Goal: Task Accomplishment & Management: Manage account settings

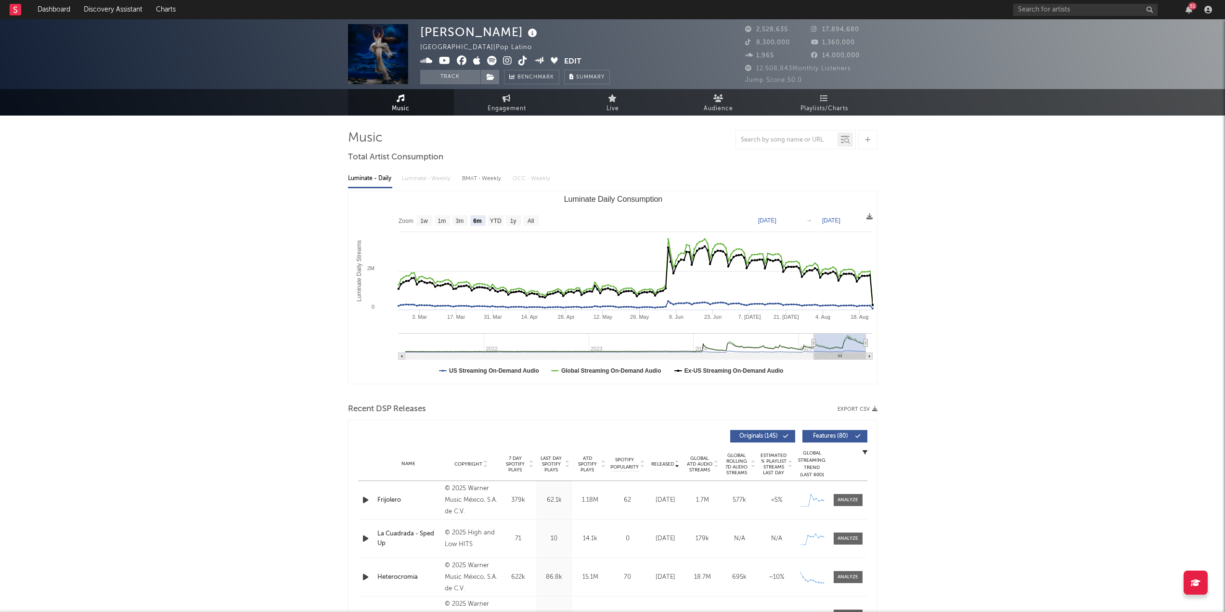
select select "6m"
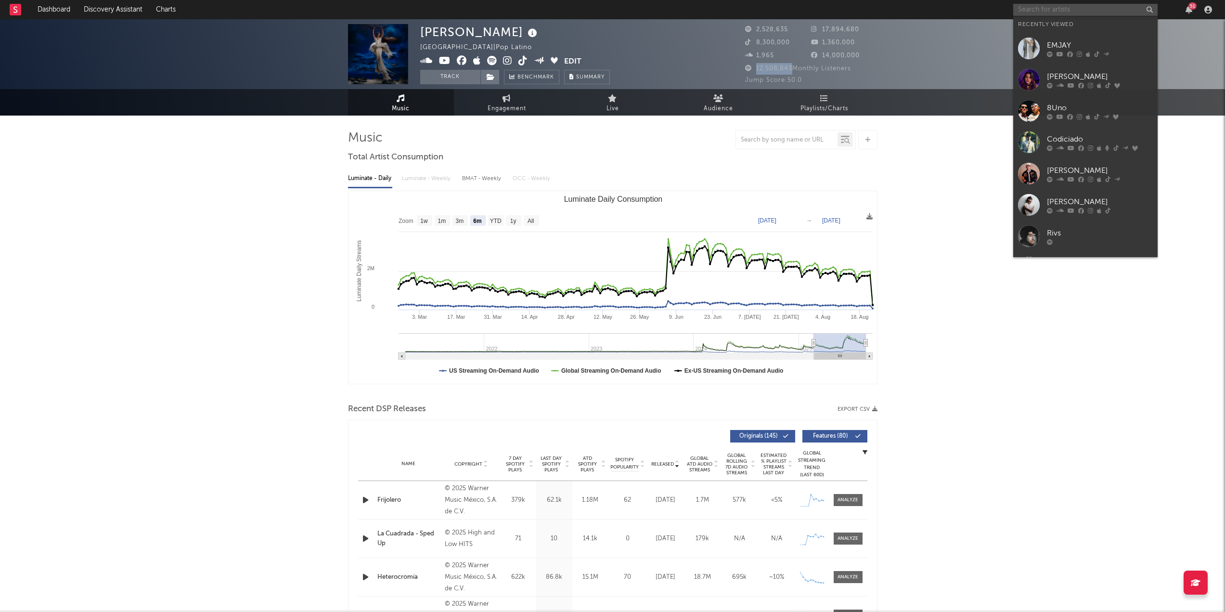
click at [1085, 9] on input "text" at bounding box center [1086, 10] width 144 height 12
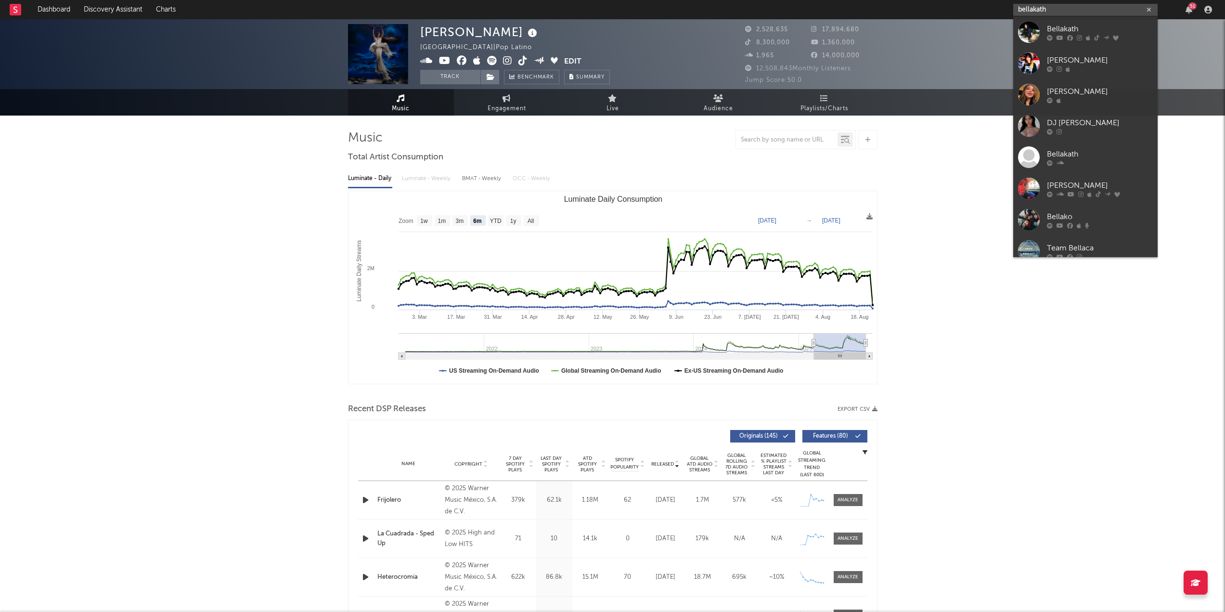
type input "bellakath"
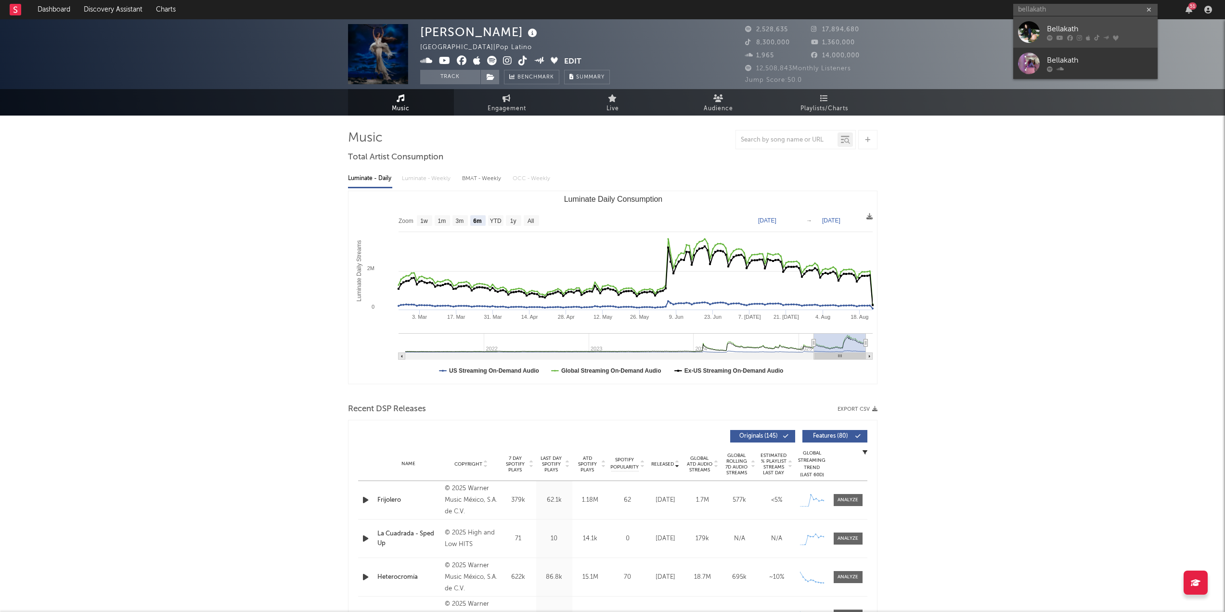
click at [1092, 24] on div "Bellakath" at bounding box center [1100, 29] width 106 height 12
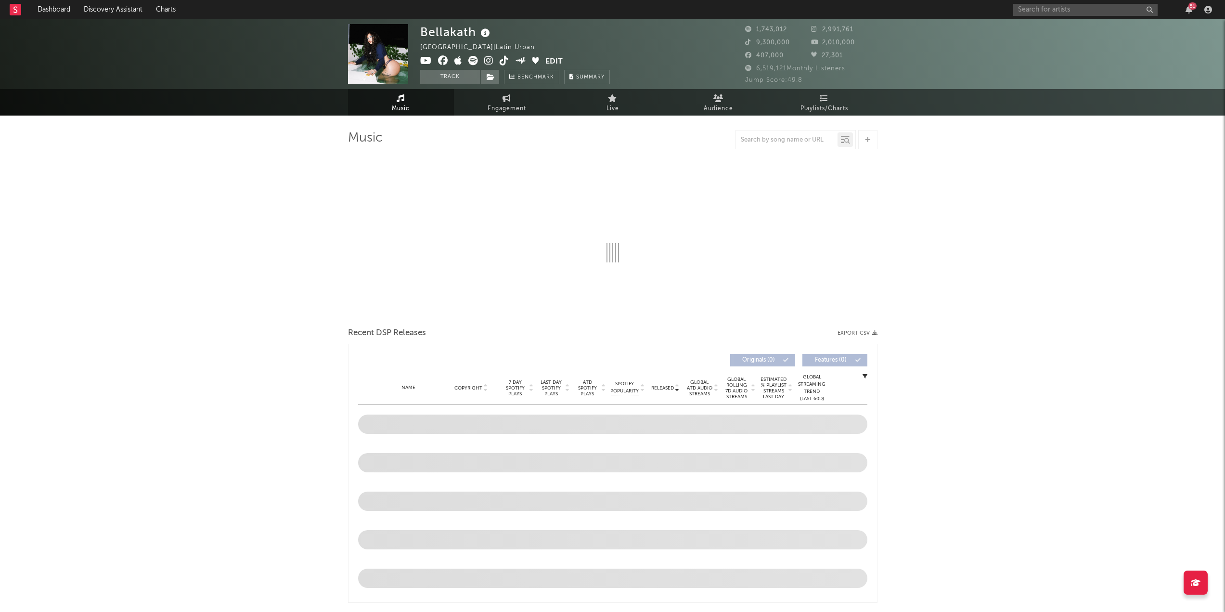
select select "6m"
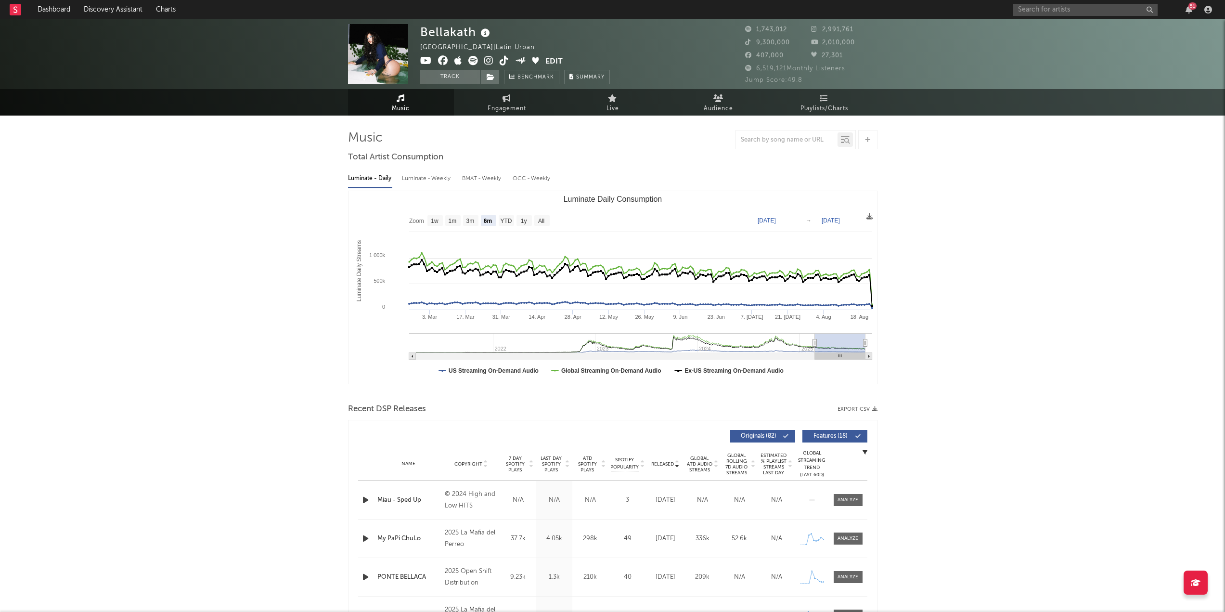
drag, startPoint x: 785, startPoint y: 67, endPoint x: 756, endPoint y: 70, distance: 29.5
click at [756, 70] on span "6,519,121 Monthly Listeners" at bounding box center [795, 68] width 100 height 6
drag, startPoint x: 793, startPoint y: 69, endPoint x: 784, endPoint y: 67, distance: 9.0
click at [792, 69] on span "6,519,121 Monthly Listeners" at bounding box center [795, 68] width 100 height 6
drag, startPoint x: 786, startPoint y: 70, endPoint x: 754, endPoint y: 69, distance: 32.3
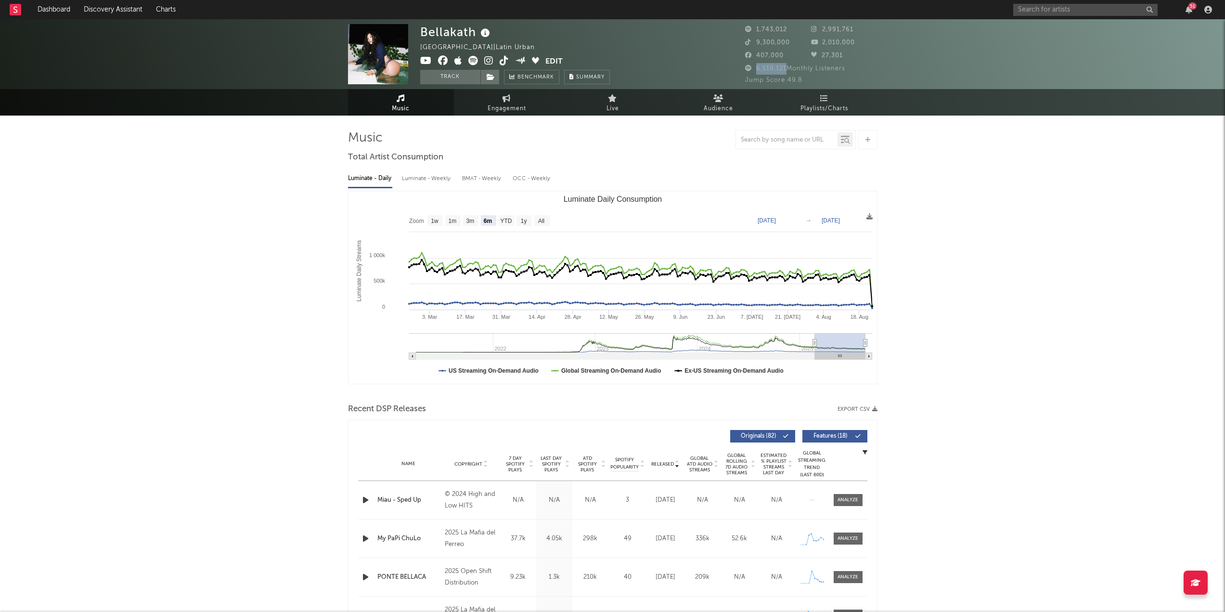
click at [754, 69] on span "6,519,121 Monthly Listeners" at bounding box center [795, 68] width 100 height 6
copy span "6,519,121"
drag, startPoint x: 791, startPoint y: 39, endPoint x: 757, endPoint y: 40, distance: 34.2
click at [757, 40] on div "9,300,000" at bounding box center [778, 43] width 66 height 12
copy span "9,300,000"
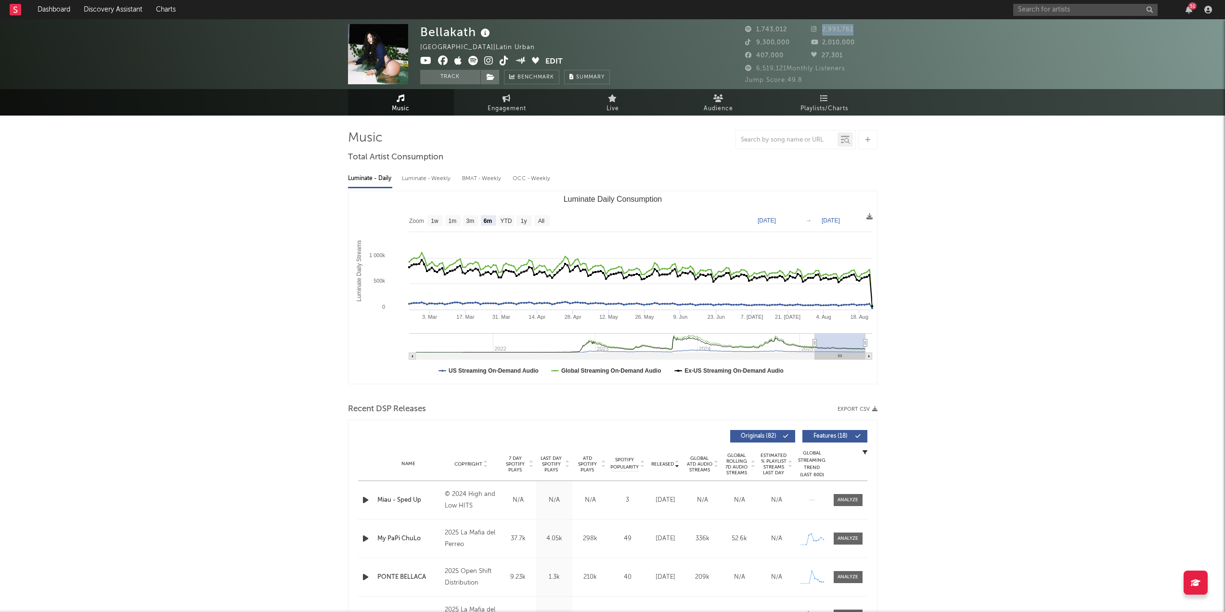
drag, startPoint x: 821, startPoint y: 29, endPoint x: 863, endPoint y: 32, distance: 42.4
click at [863, 32] on div "2,991,761" at bounding box center [844, 30] width 66 height 12
copy span "2,991,761"
drag, startPoint x: 823, startPoint y: 40, endPoint x: 881, endPoint y: 47, distance: 58.2
click at [881, 47] on div "[GEOGRAPHIC_DATA] [GEOGRAPHIC_DATA] | Latin Urban Edit Track Benchmark Summary …" at bounding box center [612, 54] width 1225 height 70
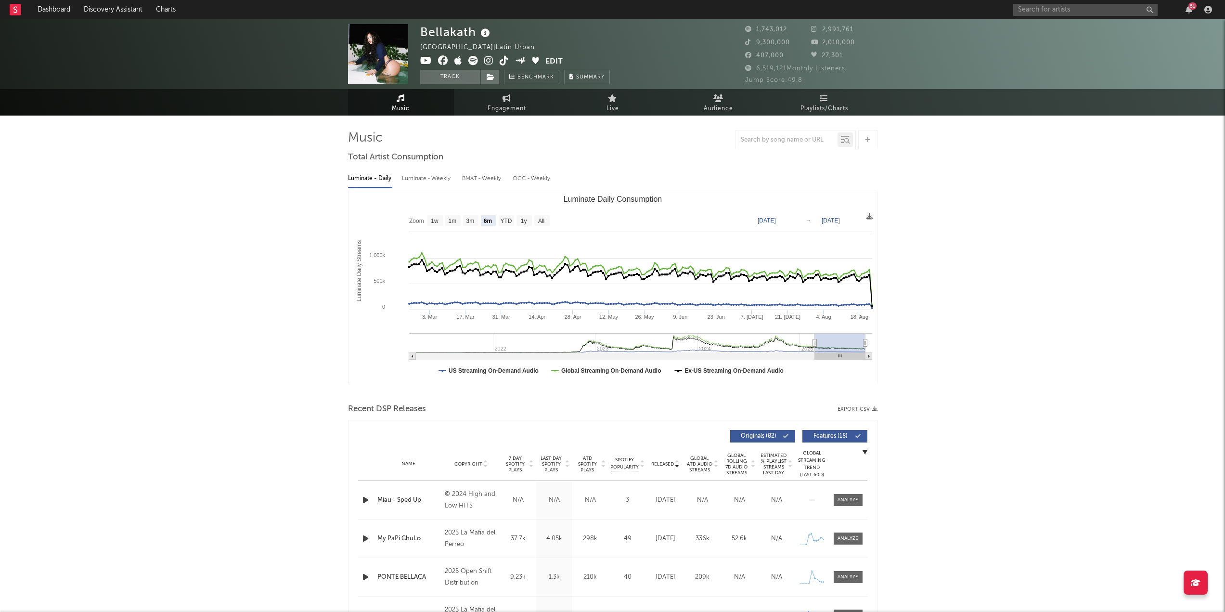
click at [862, 43] on div "2,010,000" at bounding box center [844, 43] width 66 height 12
drag, startPoint x: 855, startPoint y: 43, endPoint x: 821, endPoint y: 45, distance: 34.7
click at [821, 45] on span "2,010,000" at bounding box center [833, 42] width 44 height 6
copy span "2,010,000"
click at [1035, 13] on input "text" at bounding box center [1086, 10] width 144 height 12
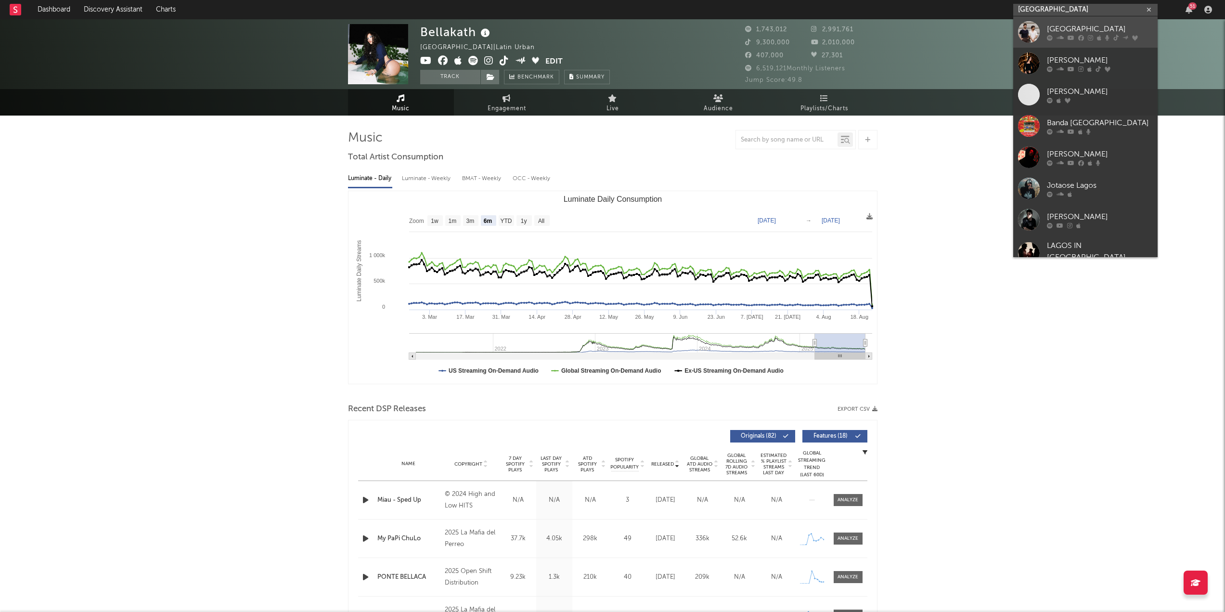
type input "[GEOGRAPHIC_DATA]"
drag, startPoint x: 1066, startPoint y: 31, endPoint x: 1062, endPoint y: 35, distance: 5.4
click at [1066, 31] on div "[GEOGRAPHIC_DATA]" at bounding box center [1100, 29] width 106 height 12
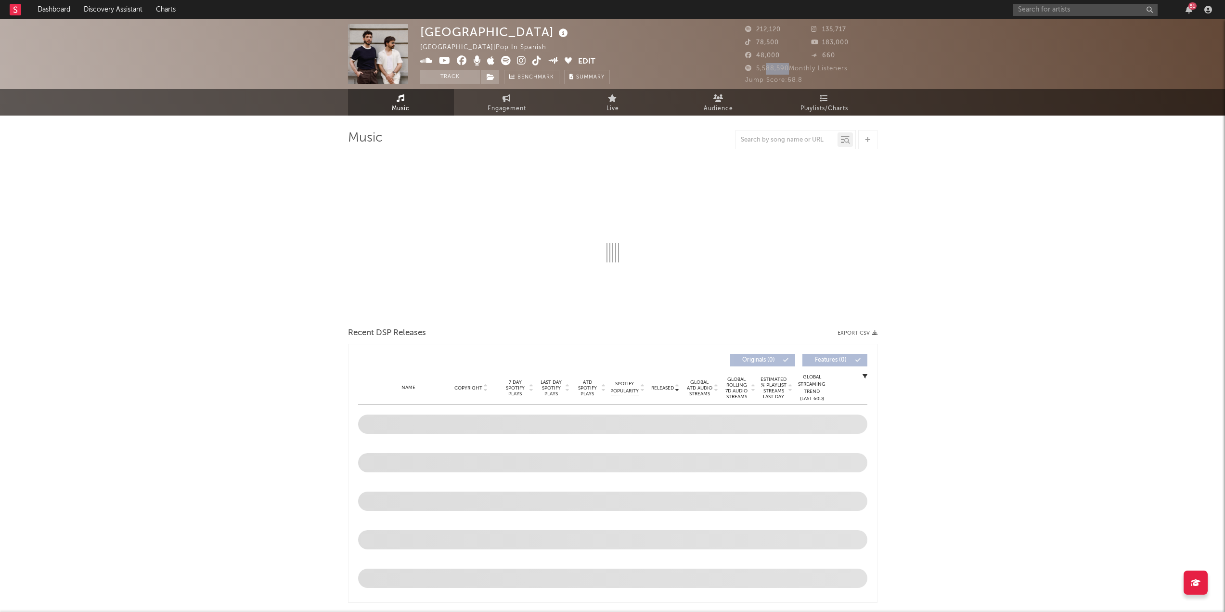
select select "6m"
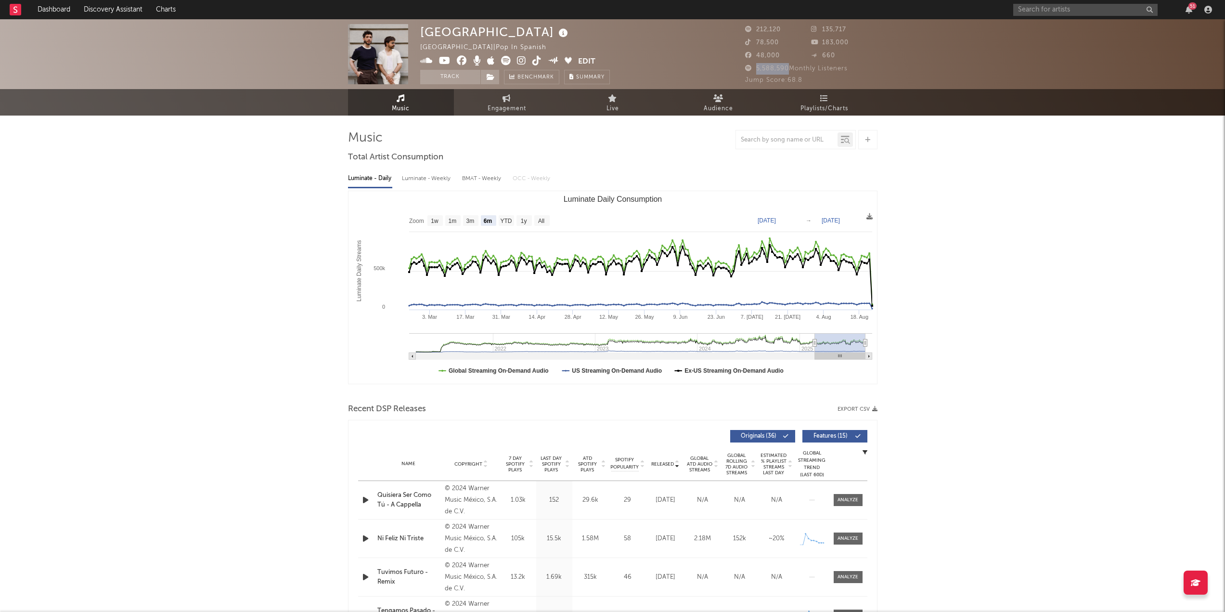
drag, startPoint x: 790, startPoint y: 66, endPoint x: 754, endPoint y: 68, distance: 36.1
click at [754, 68] on span "5,588,590 Monthly Listeners" at bounding box center [796, 68] width 103 height 6
drag, startPoint x: 779, startPoint y: 40, endPoint x: 757, endPoint y: 44, distance: 21.9
click at [757, 44] on span "78,500" at bounding box center [762, 42] width 34 height 6
copy span "78,500"
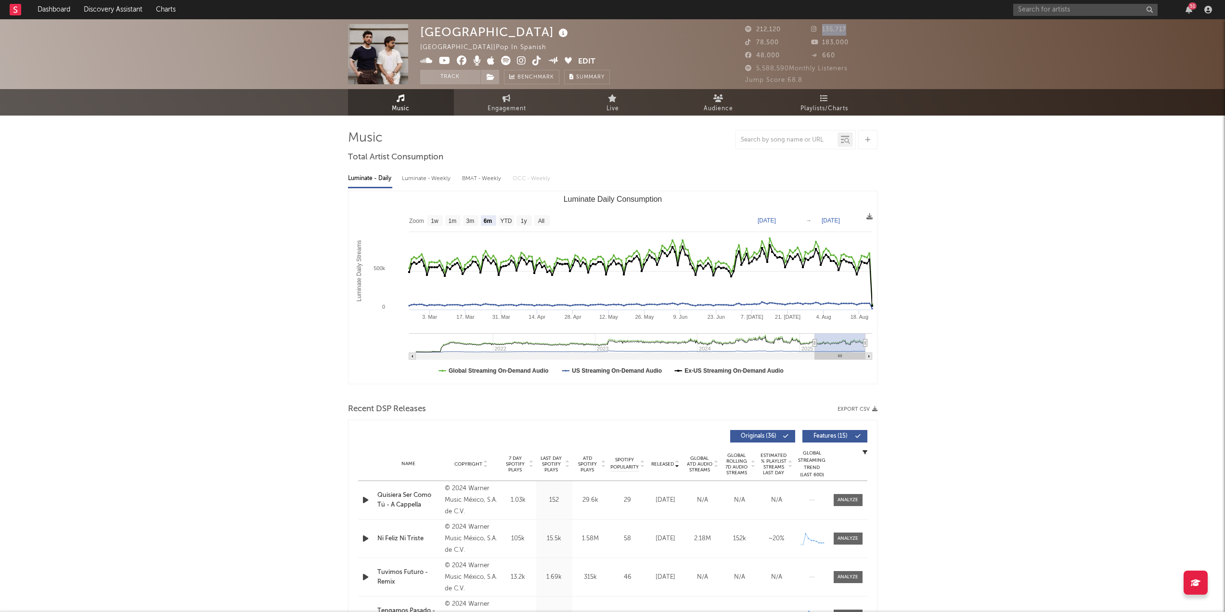
drag, startPoint x: 822, startPoint y: 27, endPoint x: 870, endPoint y: 28, distance: 47.7
click at [870, 28] on div "135,717" at bounding box center [844, 30] width 66 height 12
copy span "135,717"
drag, startPoint x: 821, startPoint y: 42, endPoint x: 873, endPoint y: 42, distance: 52.5
click at [873, 42] on div "183,000" at bounding box center [844, 43] width 66 height 12
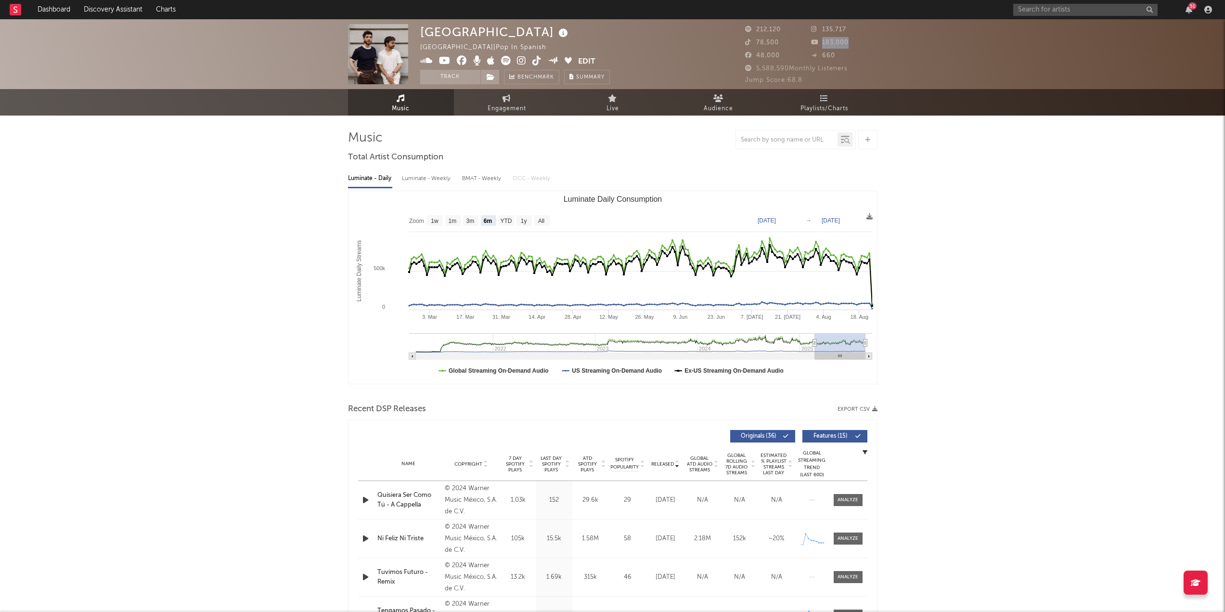
copy span "183,000"
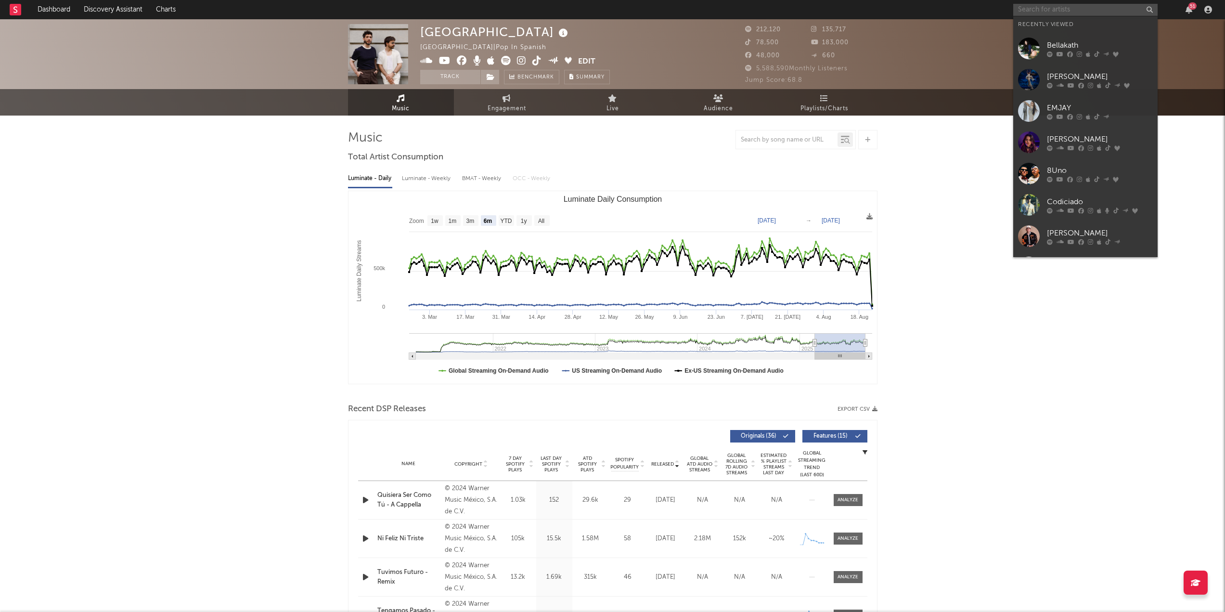
click at [1128, 4] on input "text" at bounding box center [1086, 10] width 144 height 12
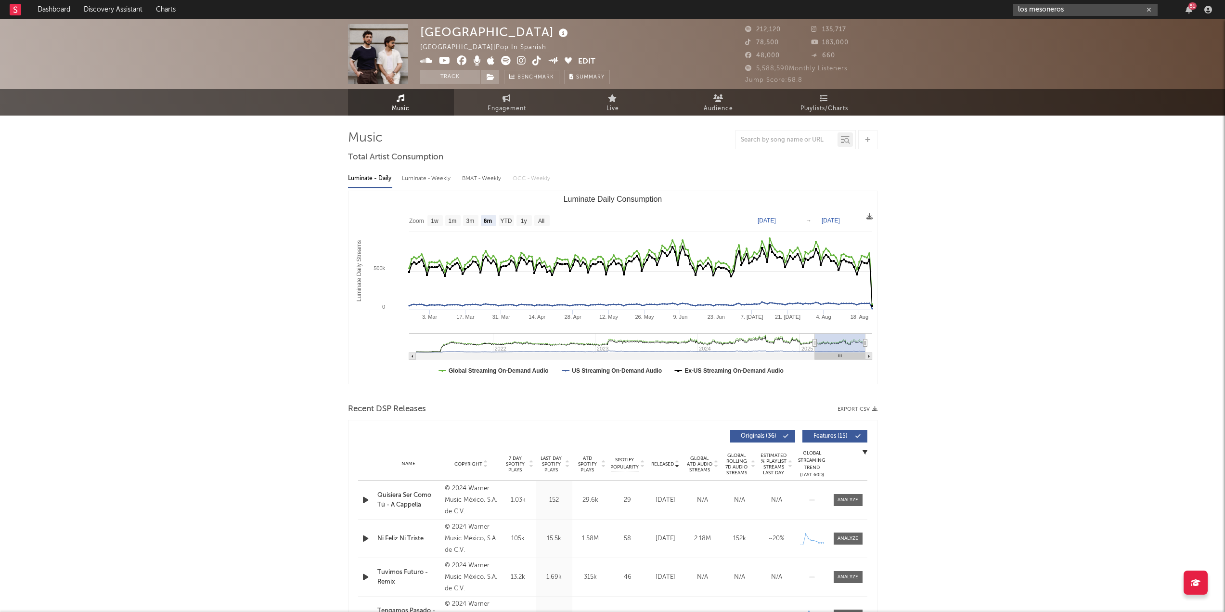
type input "los mesoneros"
click at [1093, 4] on input "los mesoneros" at bounding box center [1086, 10] width 144 height 12
click at [1082, 30] on div "Los Mesoneros" at bounding box center [1100, 29] width 106 height 12
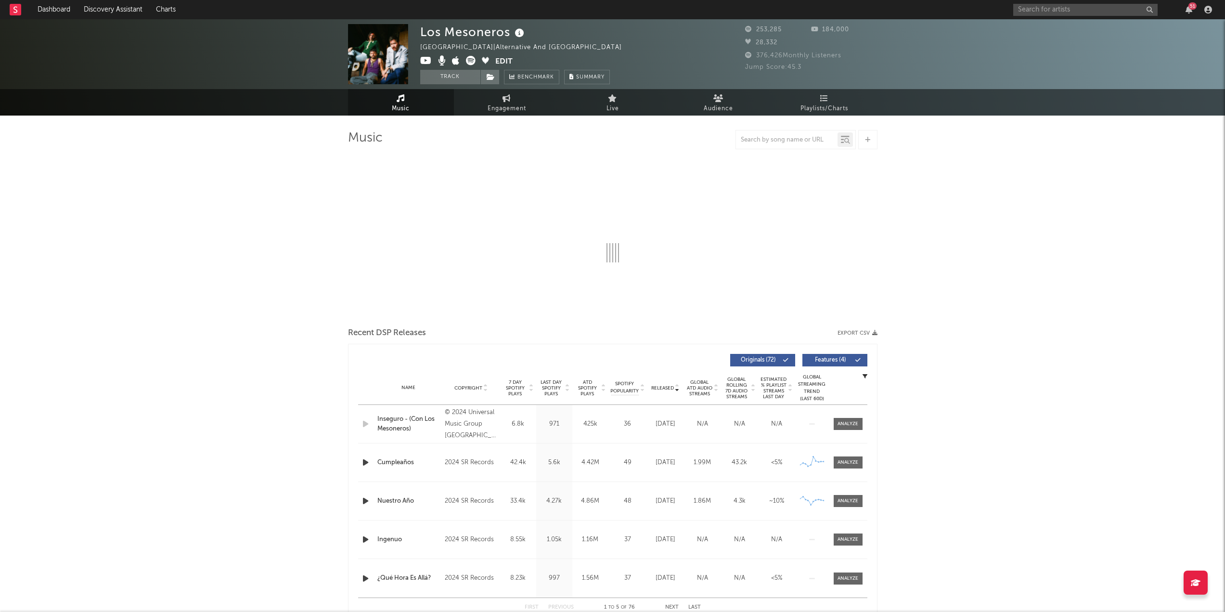
select select "6m"
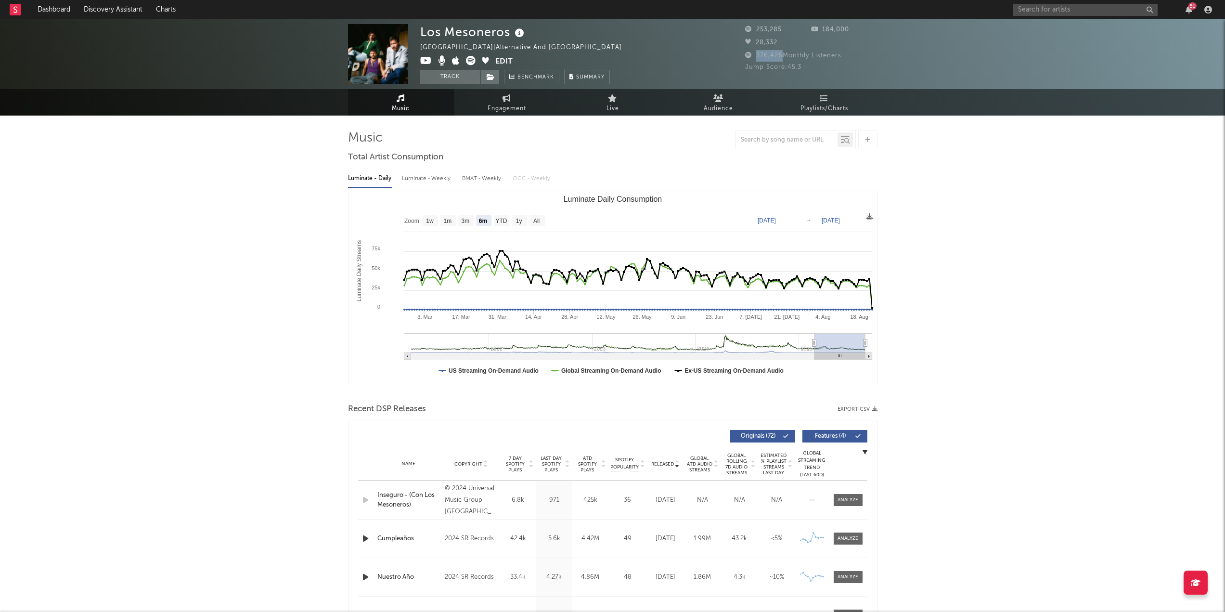
drag, startPoint x: 782, startPoint y: 54, endPoint x: 754, endPoint y: 55, distance: 27.5
click at [754, 55] on span "376,426 Monthly Listeners" at bounding box center [793, 55] width 96 height 6
copy span "376,426"
drag, startPoint x: 821, startPoint y: 30, endPoint x: 857, endPoint y: 33, distance: 36.2
click at [857, 33] on div "184,000" at bounding box center [844, 30] width 66 height 12
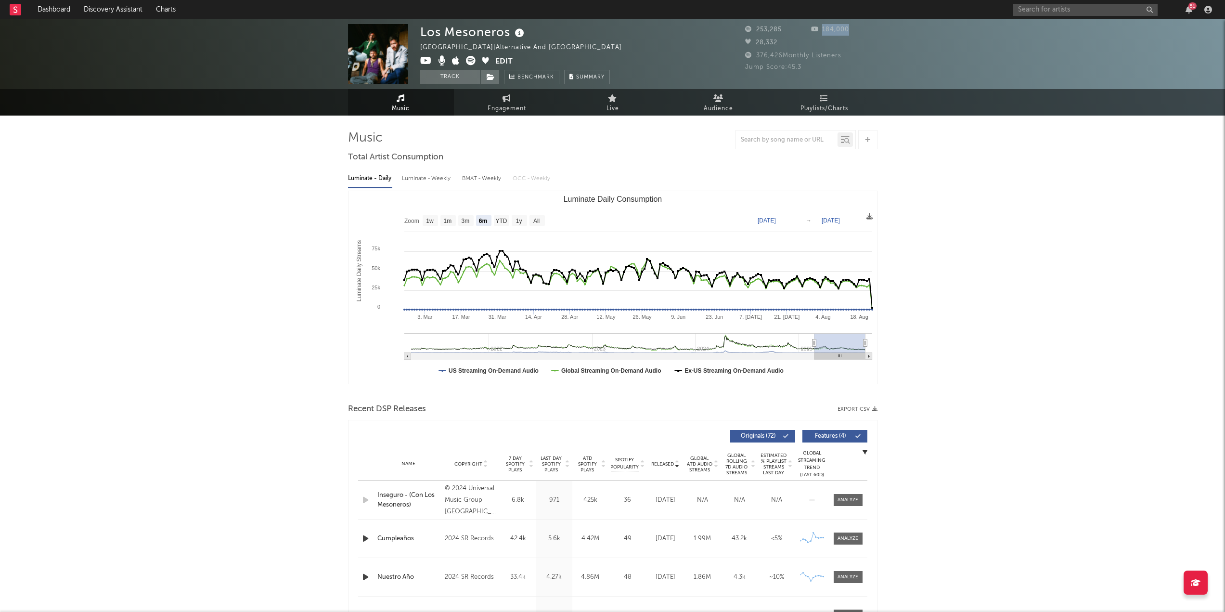
copy span "184,000"
click at [508, 63] on button "Edit" at bounding box center [503, 62] width 17 height 12
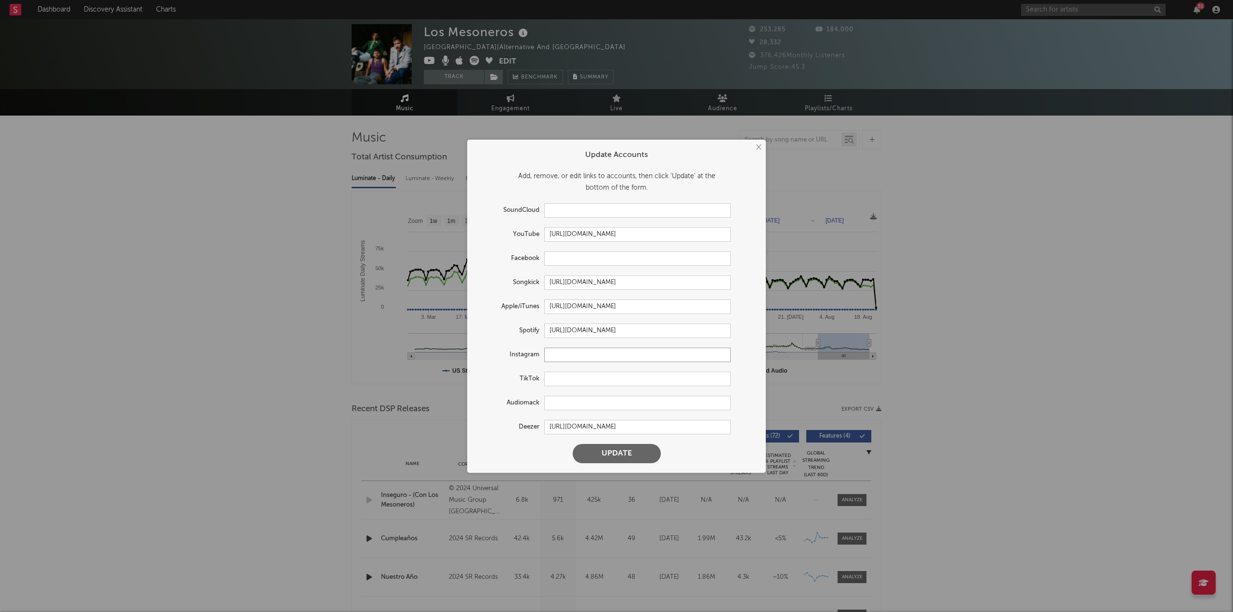
click at [588, 356] on input "text" at bounding box center [637, 355] width 186 height 14
paste input "[URL][DOMAIN_NAME]"
type input "[URL][DOMAIN_NAME]"
click at [584, 381] on input "text" at bounding box center [637, 379] width 186 height 14
paste input "[URL][DOMAIN_NAME]"
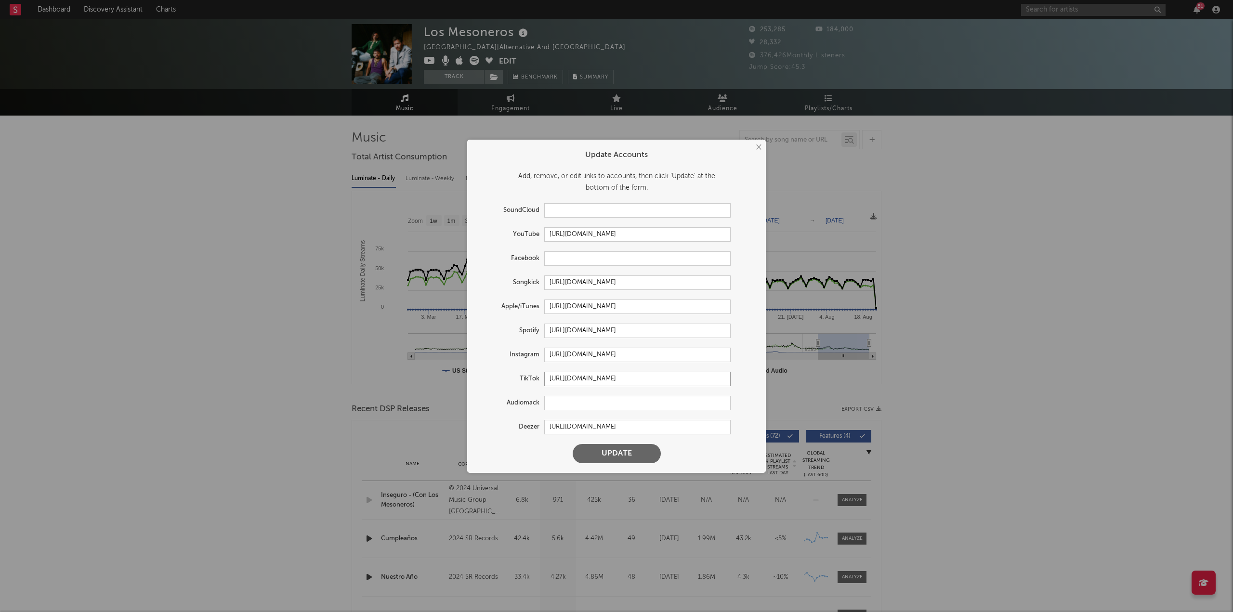
type input "[URL][DOMAIN_NAME]"
click at [608, 456] on button "Update" at bounding box center [617, 453] width 88 height 19
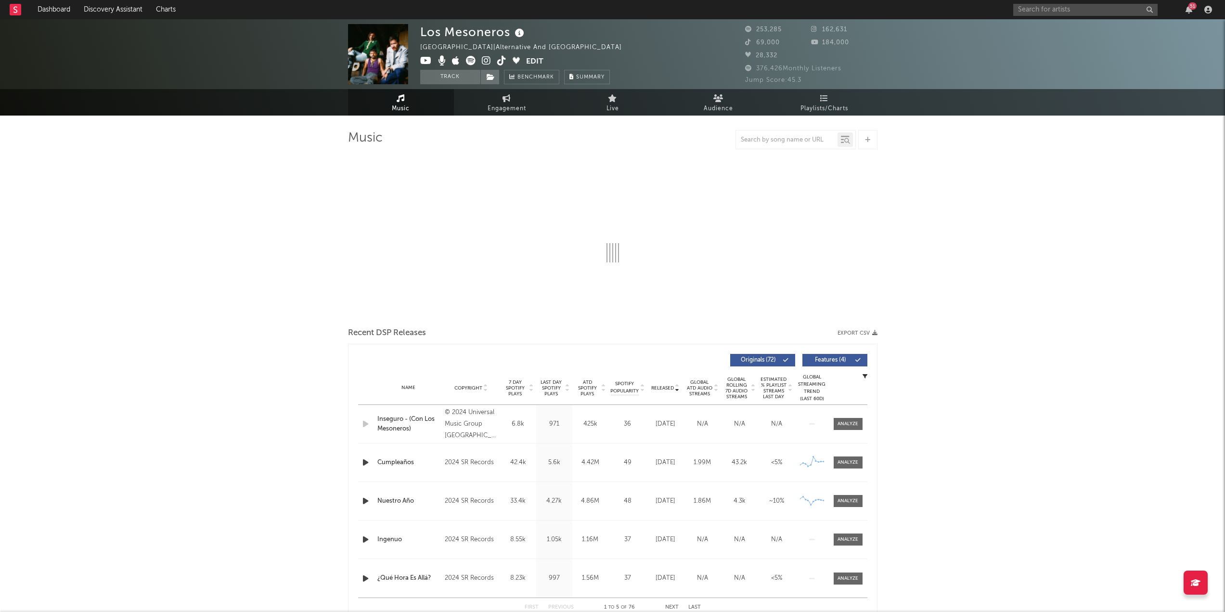
select select "6m"
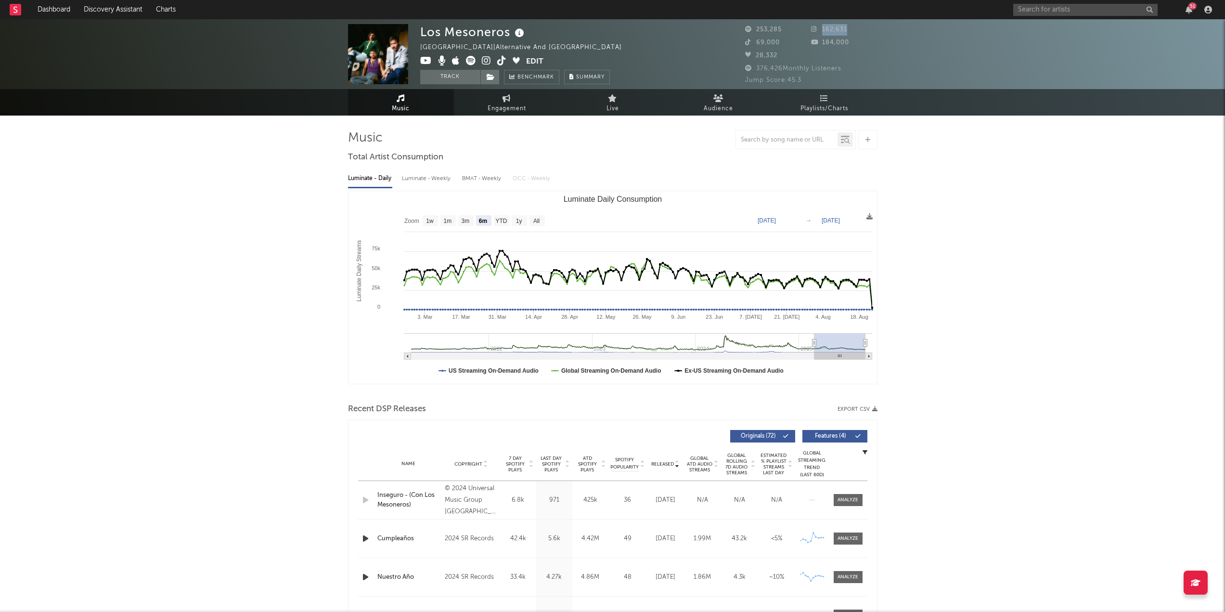
drag, startPoint x: 822, startPoint y: 30, endPoint x: 855, endPoint y: 29, distance: 32.8
click at [855, 29] on div "162,631" at bounding box center [844, 30] width 66 height 12
copy span "162,631"
drag, startPoint x: 754, startPoint y: 41, endPoint x: 779, endPoint y: 47, distance: 25.3
click at [779, 47] on div "69,000" at bounding box center [778, 43] width 66 height 12
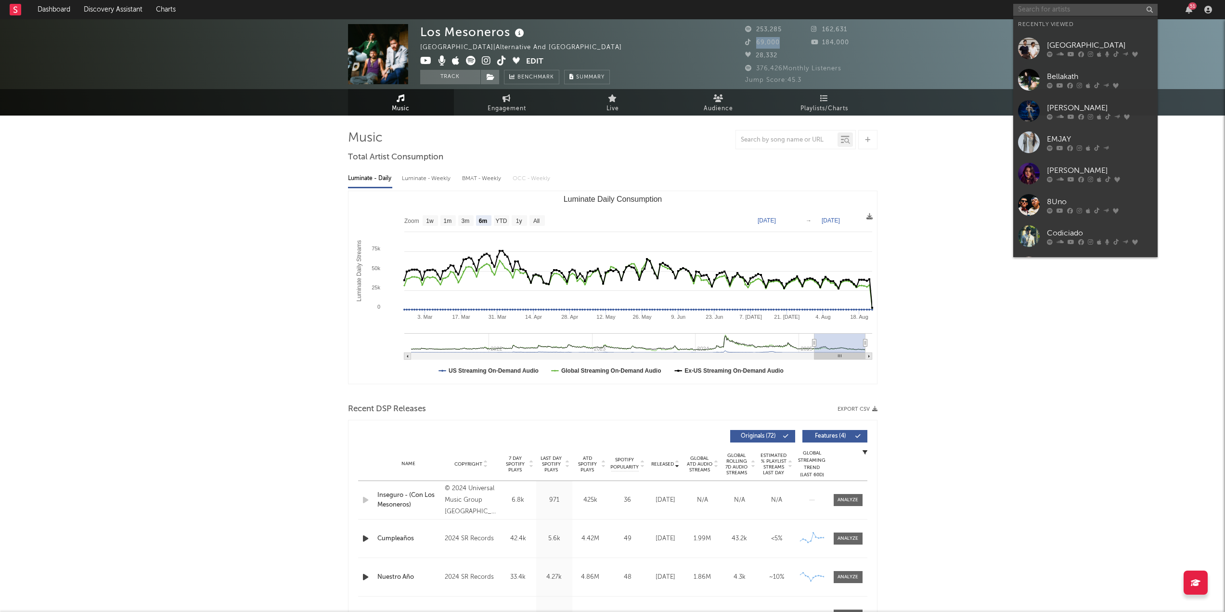
click at [1105, 11] on input "text" at bounding box center [1086, 10] width 144 height 12
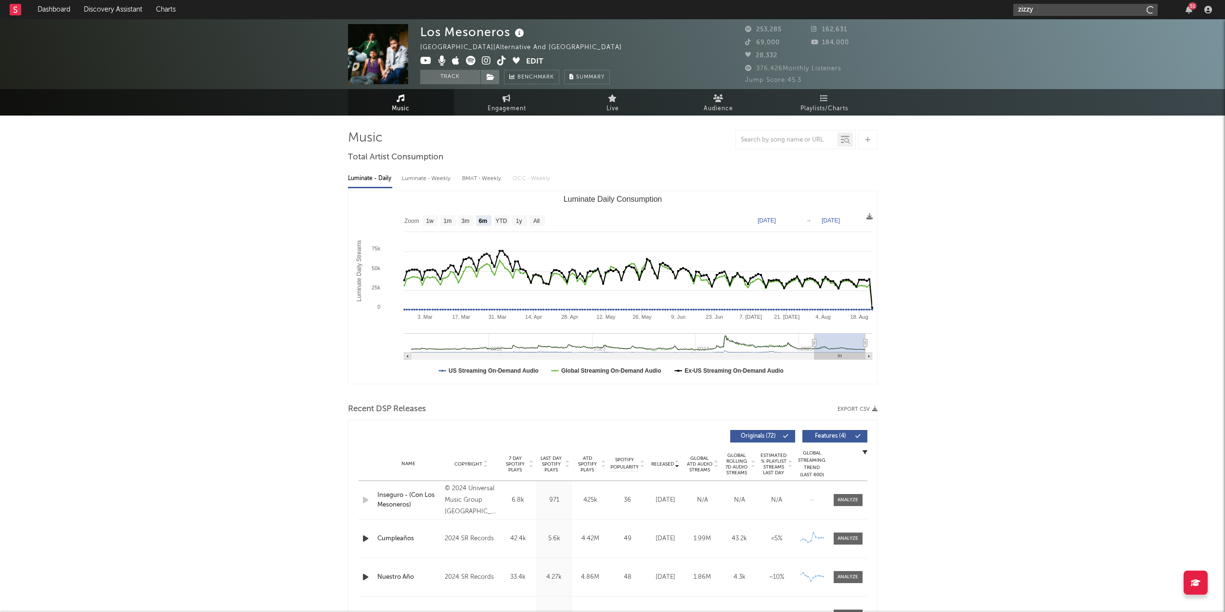
type input "zizzy"
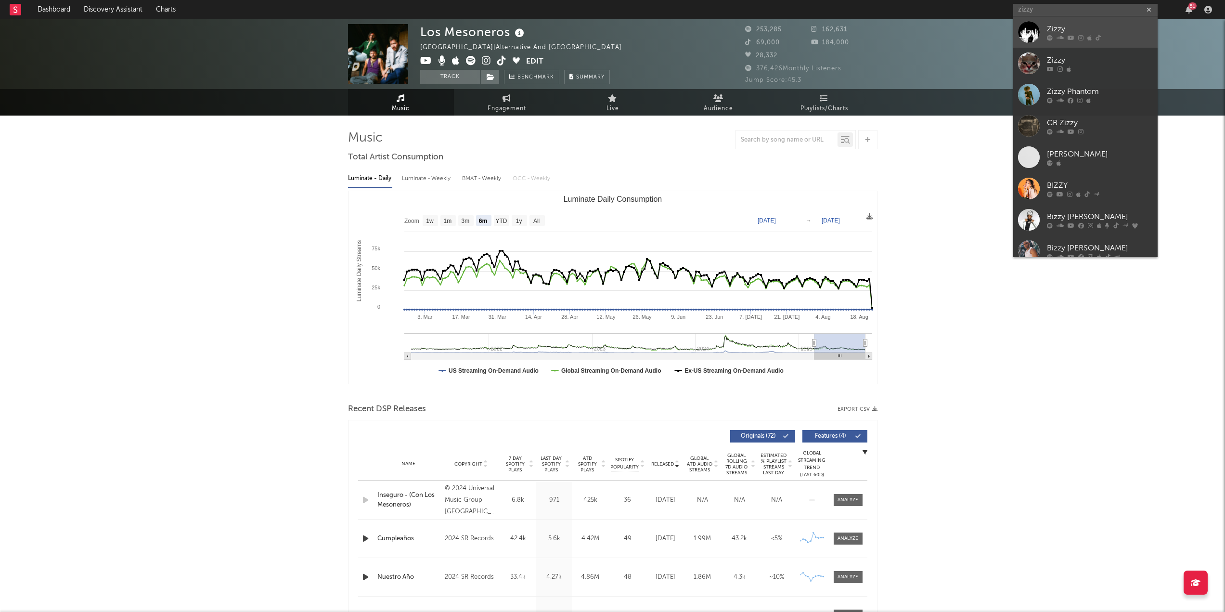
click at [1075, 24] on div "Zizzy" at bounding box center [1100, 29] width 106 height 12
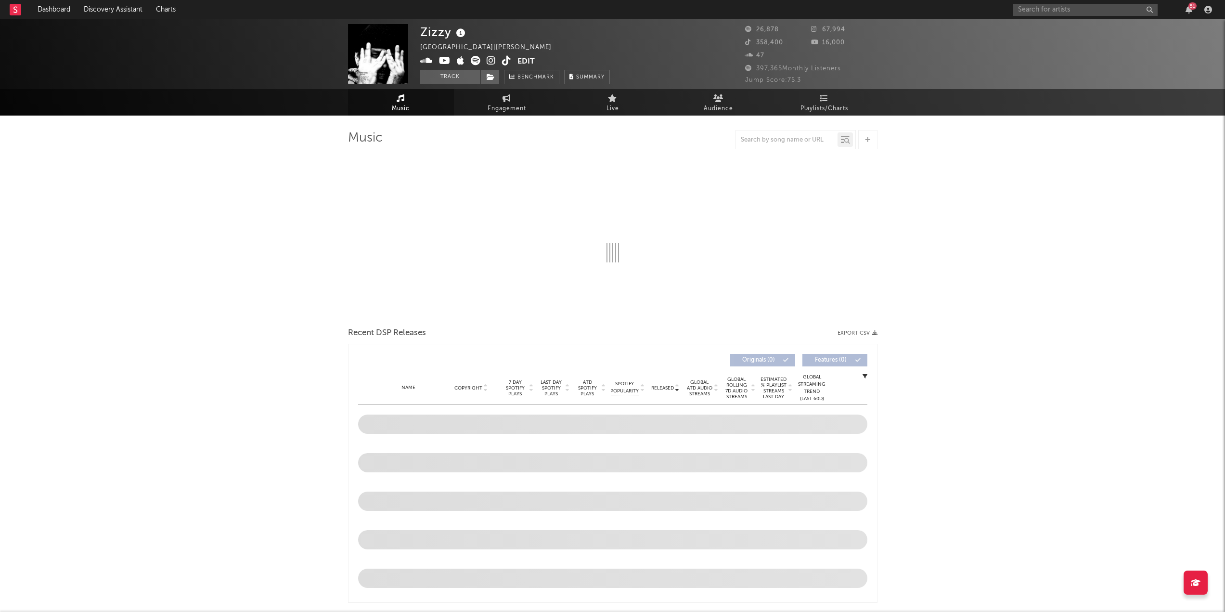
select select "6m"
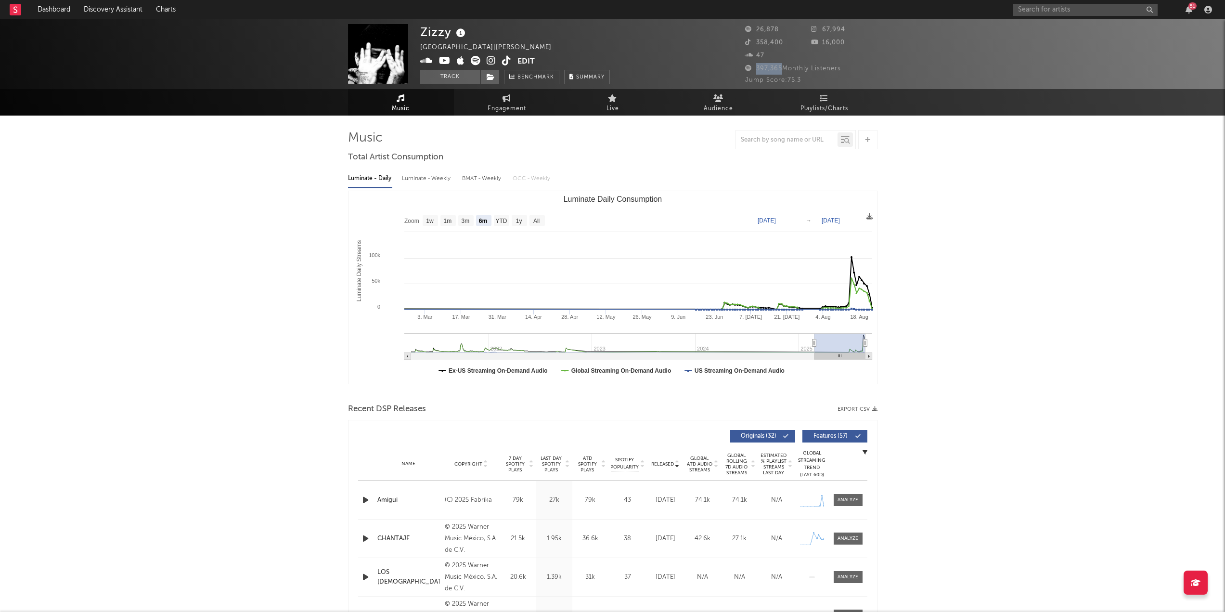
drag, startPoint x: 782, startPoint y: 68, endPoint x: 757, endPoint y: 68, distance: 25.0
click at [757, 68] on span "397,365 Monthly Listeners" at bounding box center [793, 68] width 96 height 6
drag, startPoint x: 823, startPoint y: 28, endPoint x: 853, endPoint y: 29, distance: 29.9
click at [853, 29] on div "67,994" at bounding box center [844, 30] width 66 height 12
drag, startPoint x: 784, startPoint y: 41, endPoint x: 748, endPoint y: 43, distance: 35.7
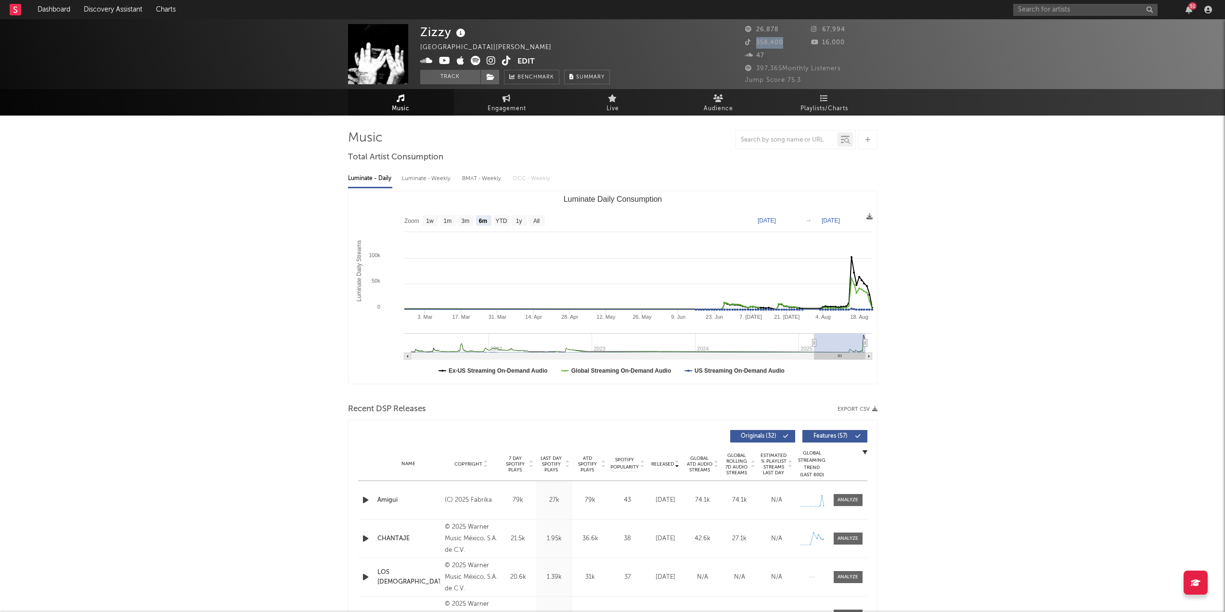
click at [748, 43] on div "358,400" at bounding box center [778, 43] width 66 height 12
drag, startPoint x: 822, startPoint y: 43, endPoint x: 847, endPoint y: 47, distance: 25.4
click at [847, 47] on div "16,000" at bounding box center [844, 43] width 66 height 12
